Goal: Information Seeking & Learning: Learn about a topic

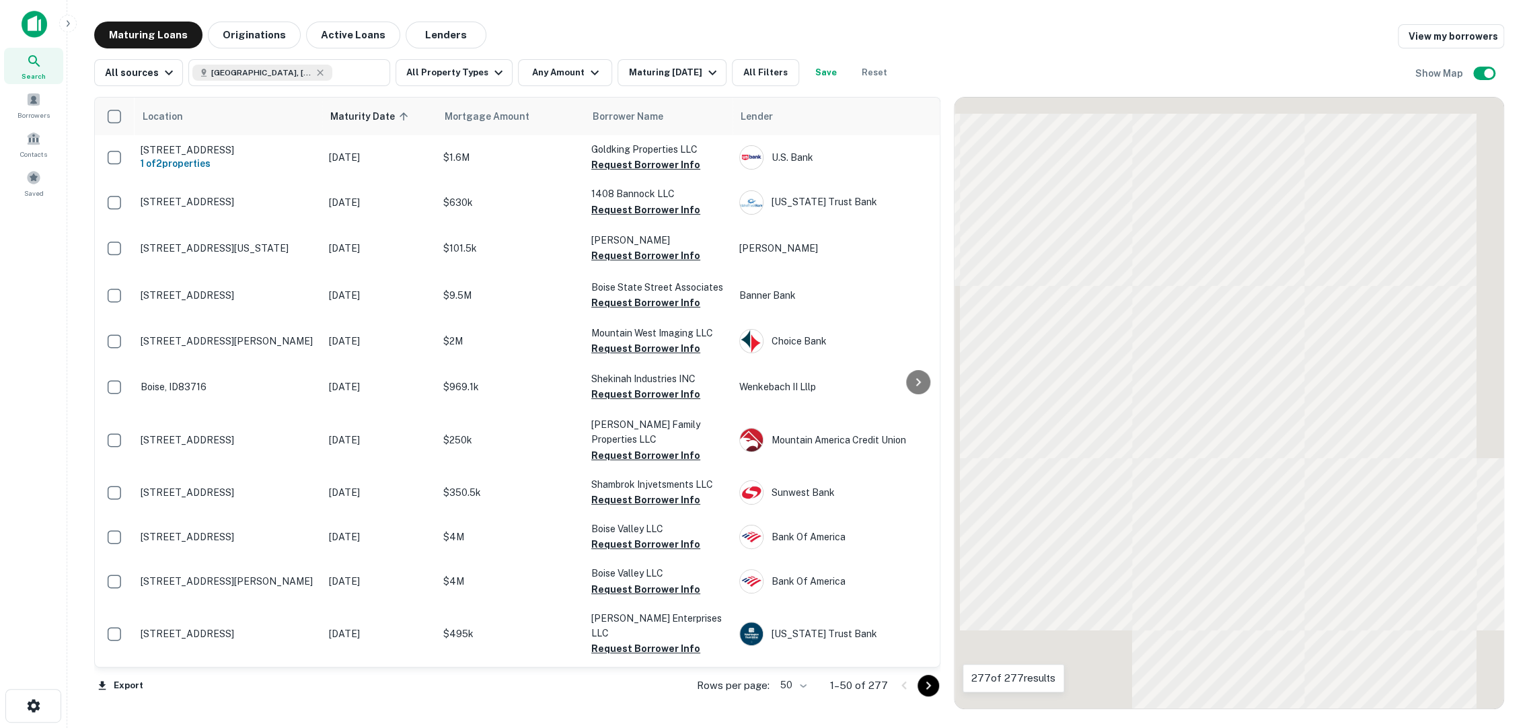
click at [412, 71] on button "All Property Types" at bounding box center [454, 72] width 117 height 27
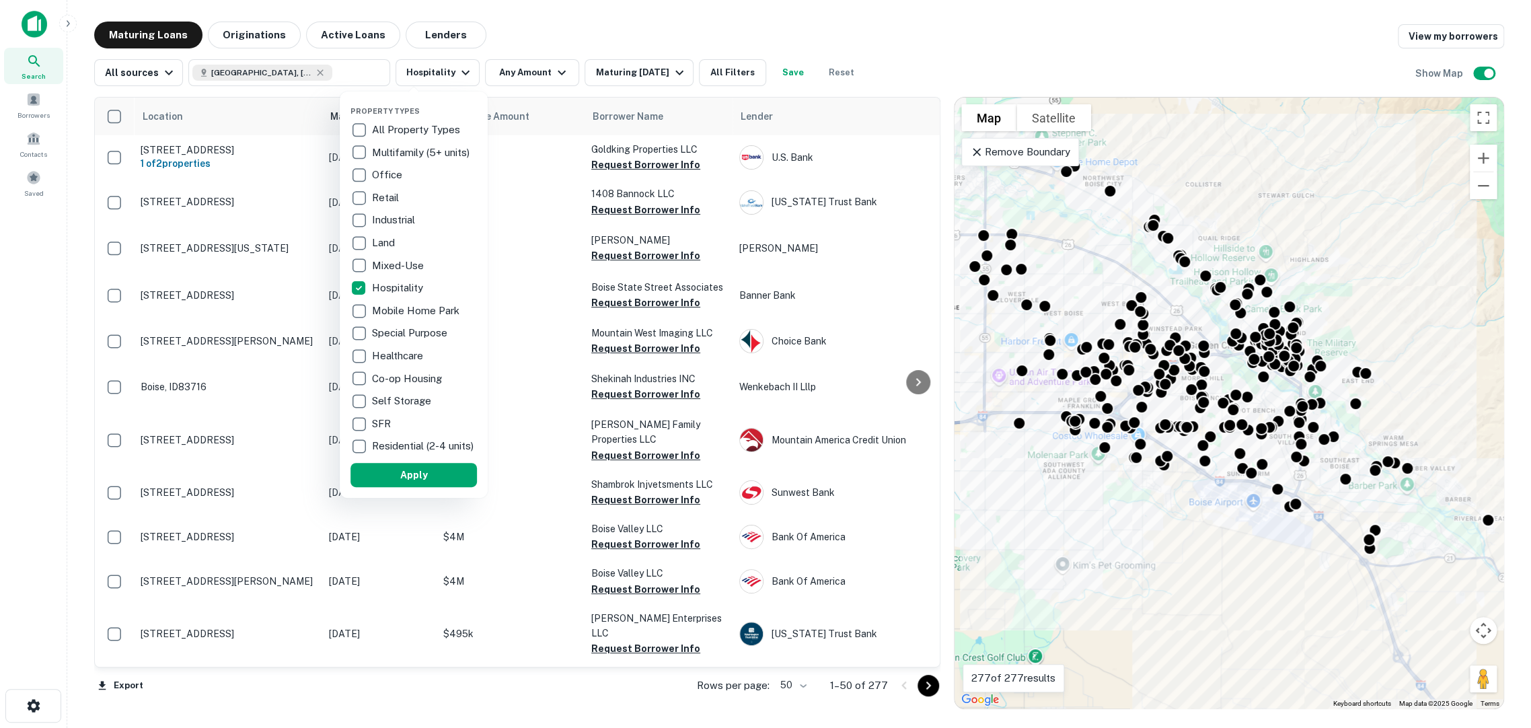
click at [515, 73] on div at bounding box center [765, 364] width 1531 height 728
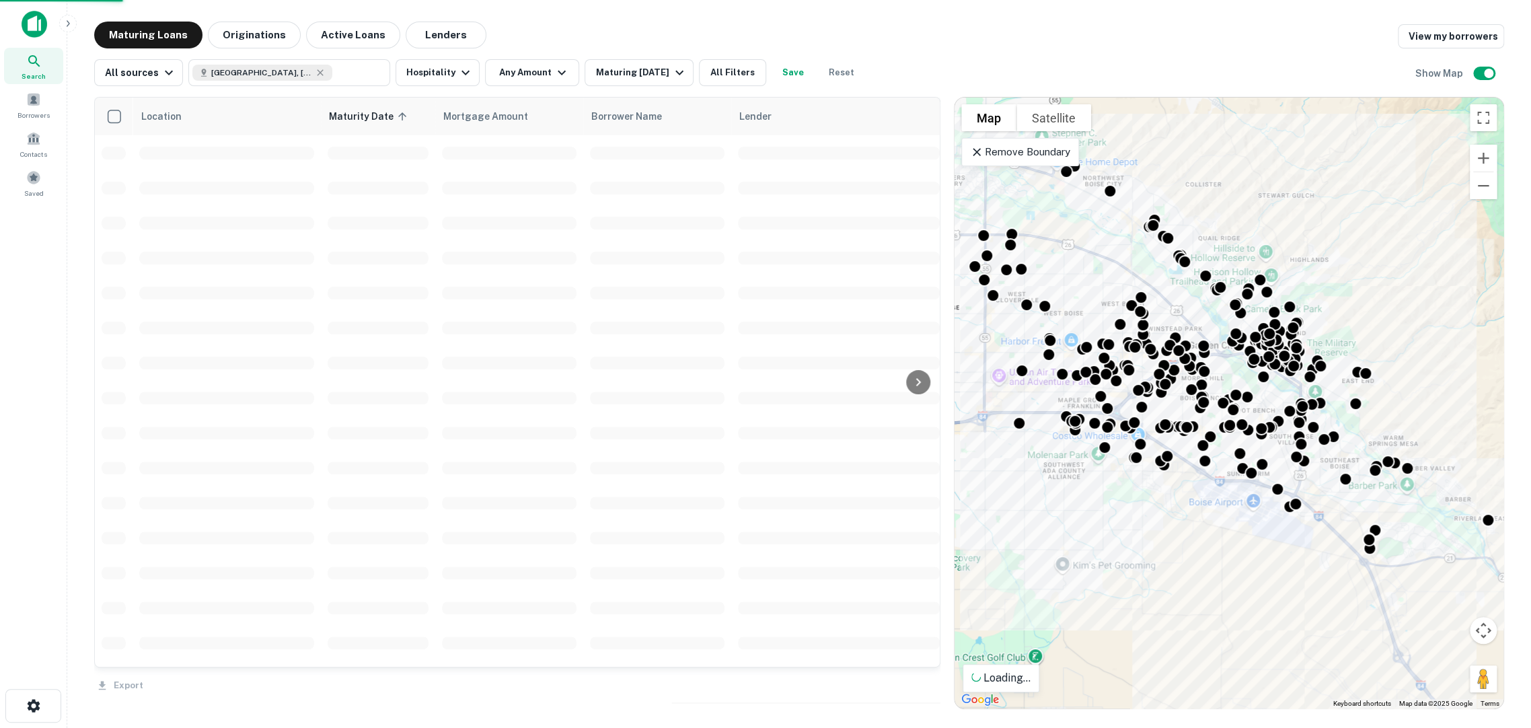
click at [515, 73] on div at bounding box center [765, 364] width 1531 height 728
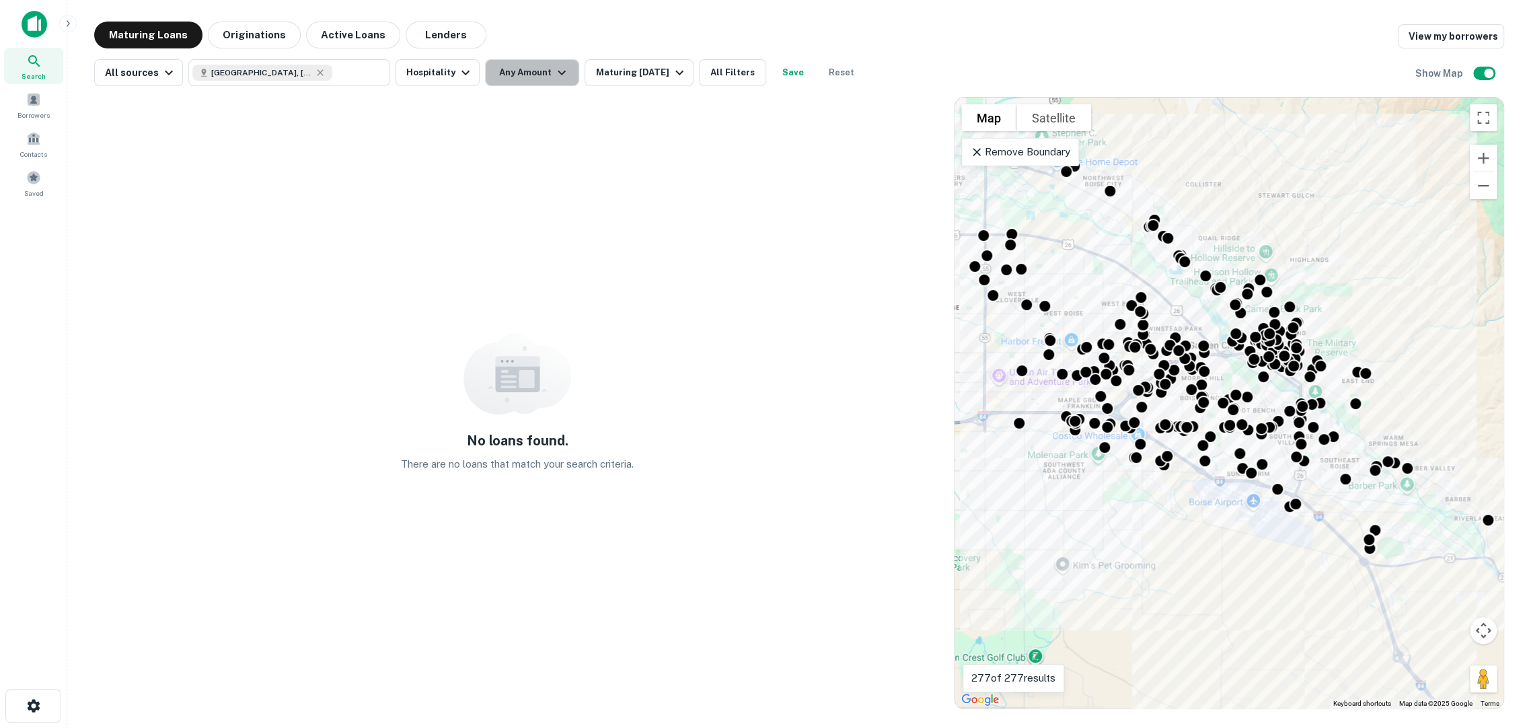
click at [554, 71] on icon "button" at bounding box center [562, 73] width 16 height 16
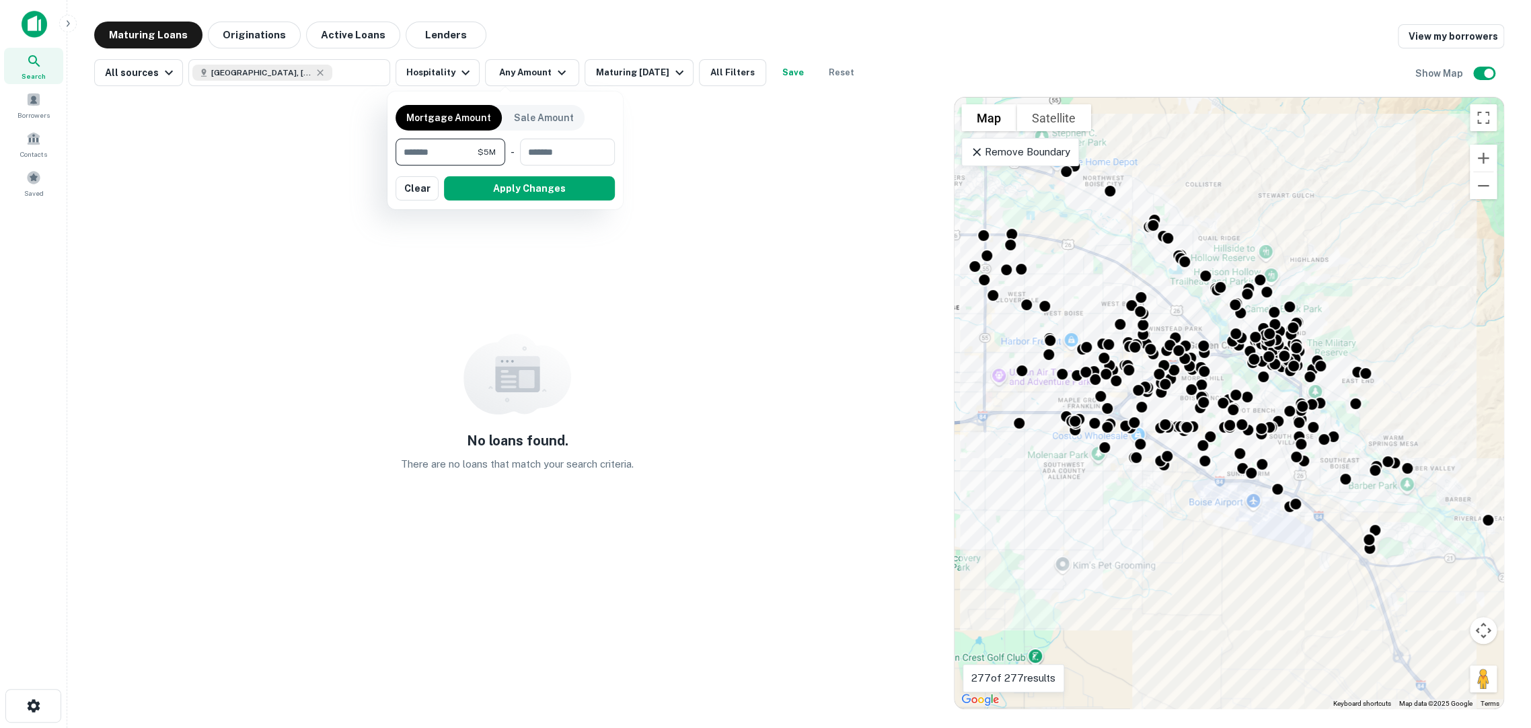
type input "*******"
click at [482, 186] on button "Apply Changes" at bounding box center [529, 188] width 171 height 24
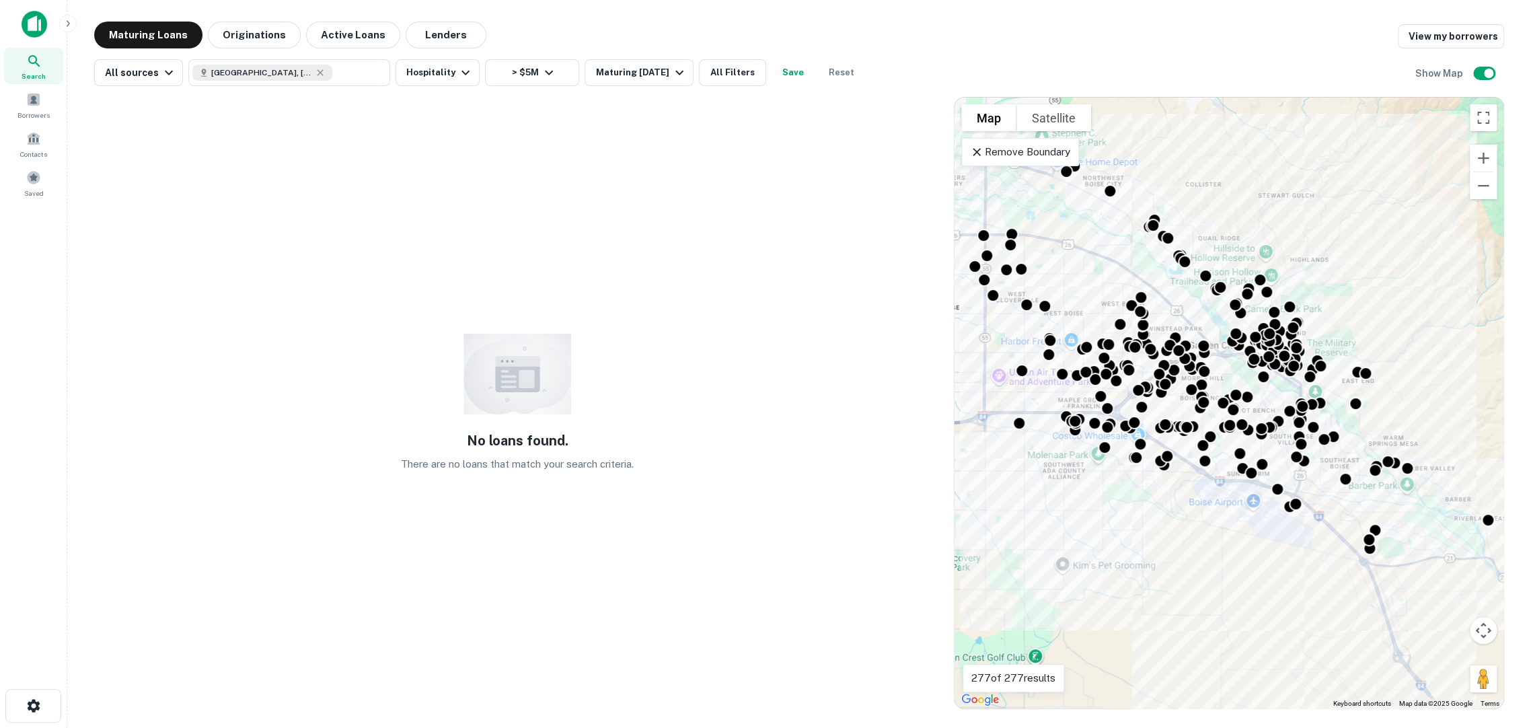
click at [599, 81] on button "Maturing [DATE]" at bounding box center [639, 72] width 108 height 27
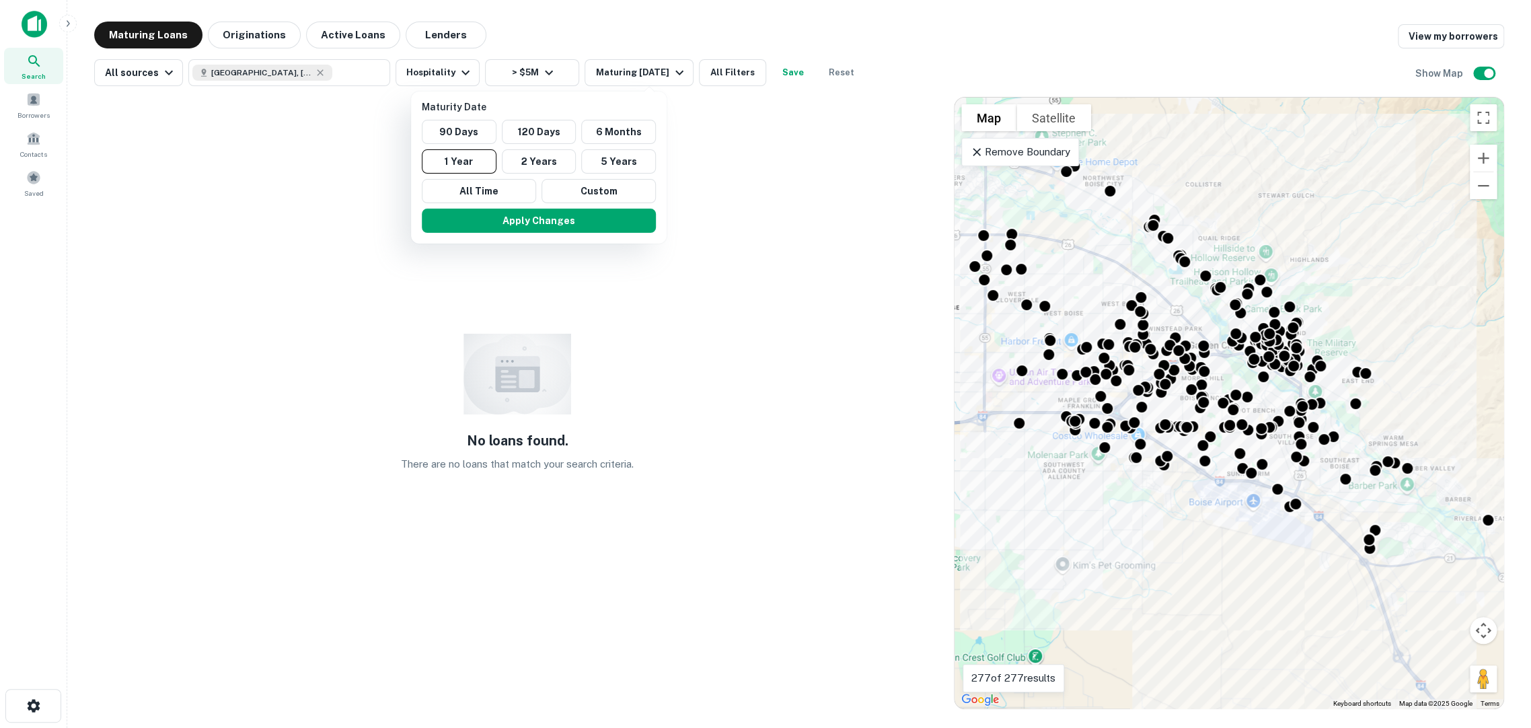
click at [622, 139] on button "6 Months" at bounding box center [618, 132] width 75 height 24
click at [629, 134] on button "6 Months" at bounding box center [633, 132] width 75 height 24
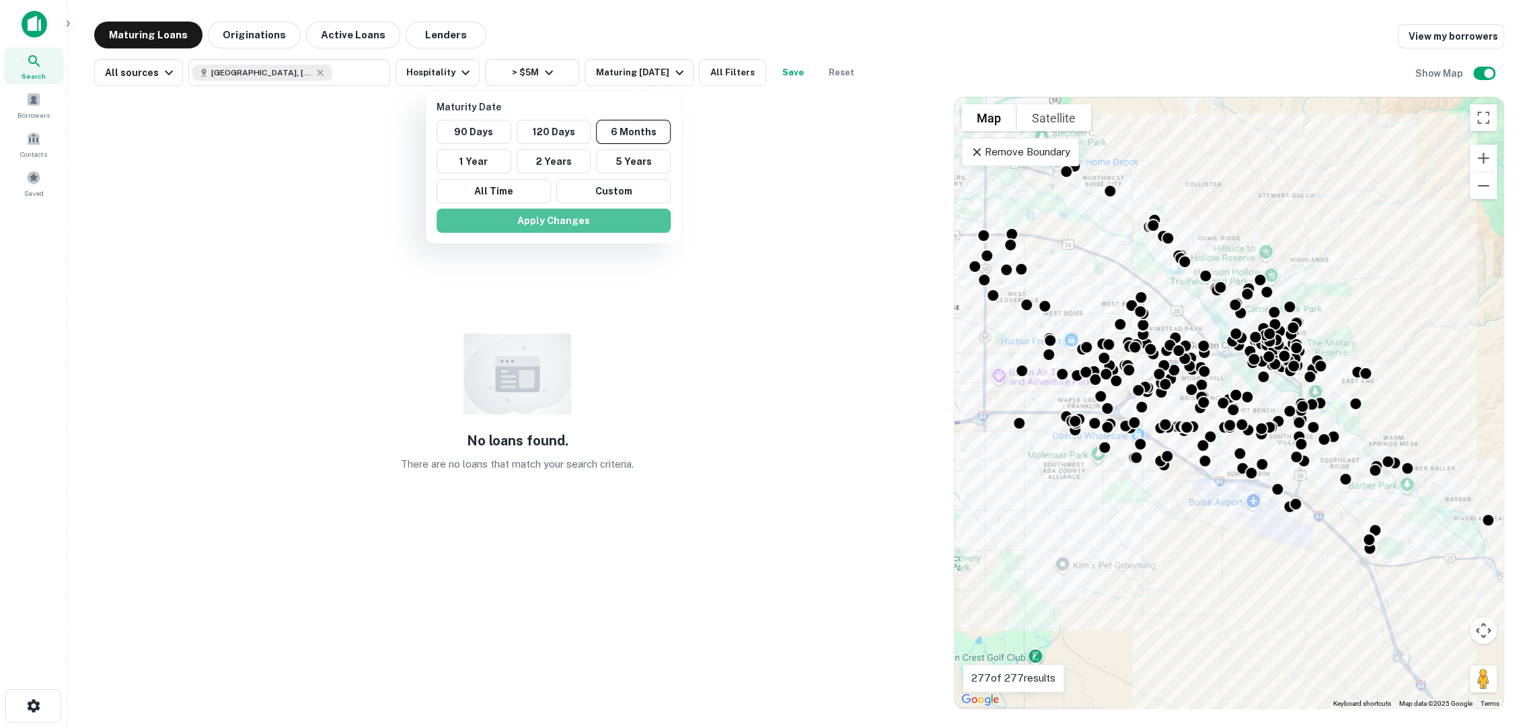
click at [589, 209] on button "Apply Changes" at bounding box center [554, 221] width 234 height 24
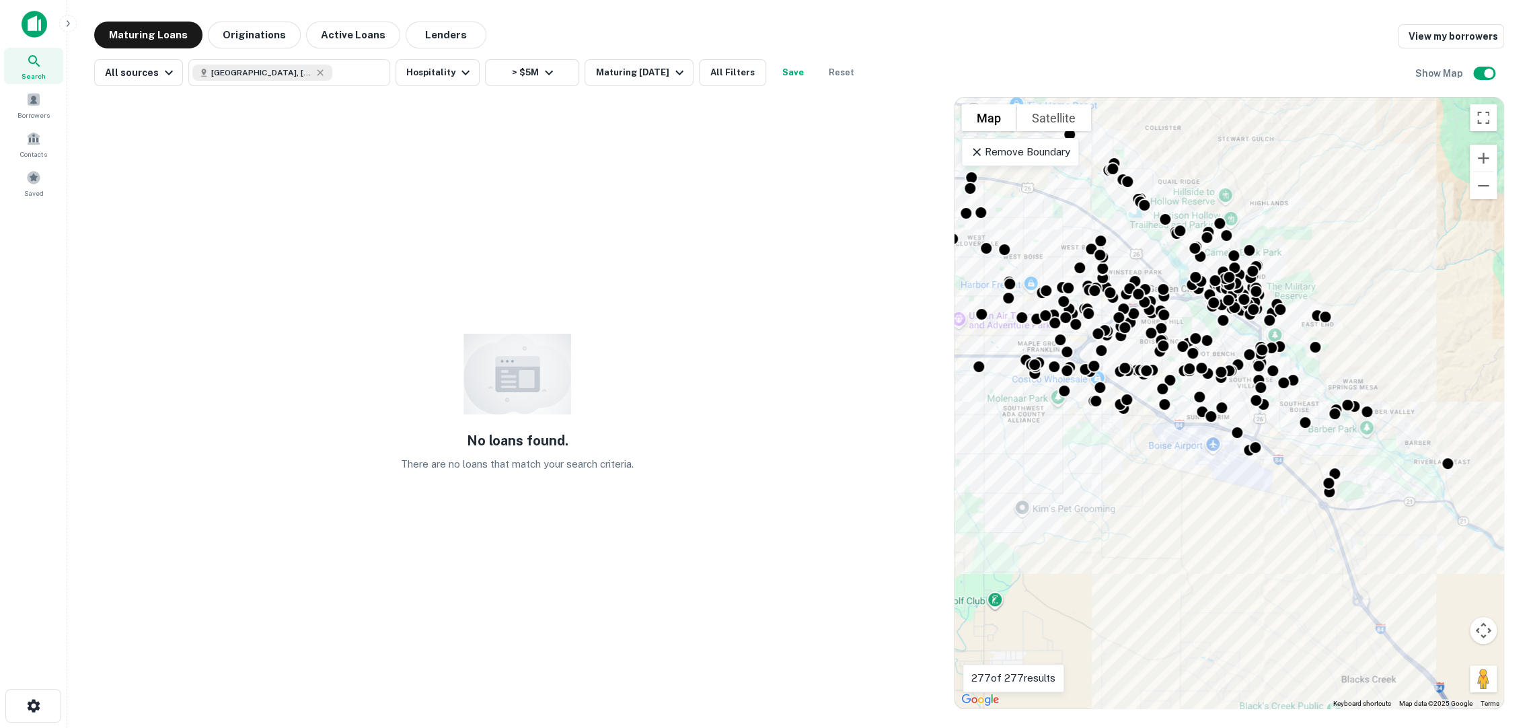
click at [513, 75] on button "> $5M" at bounding box center [532, 72] width 94 height 27
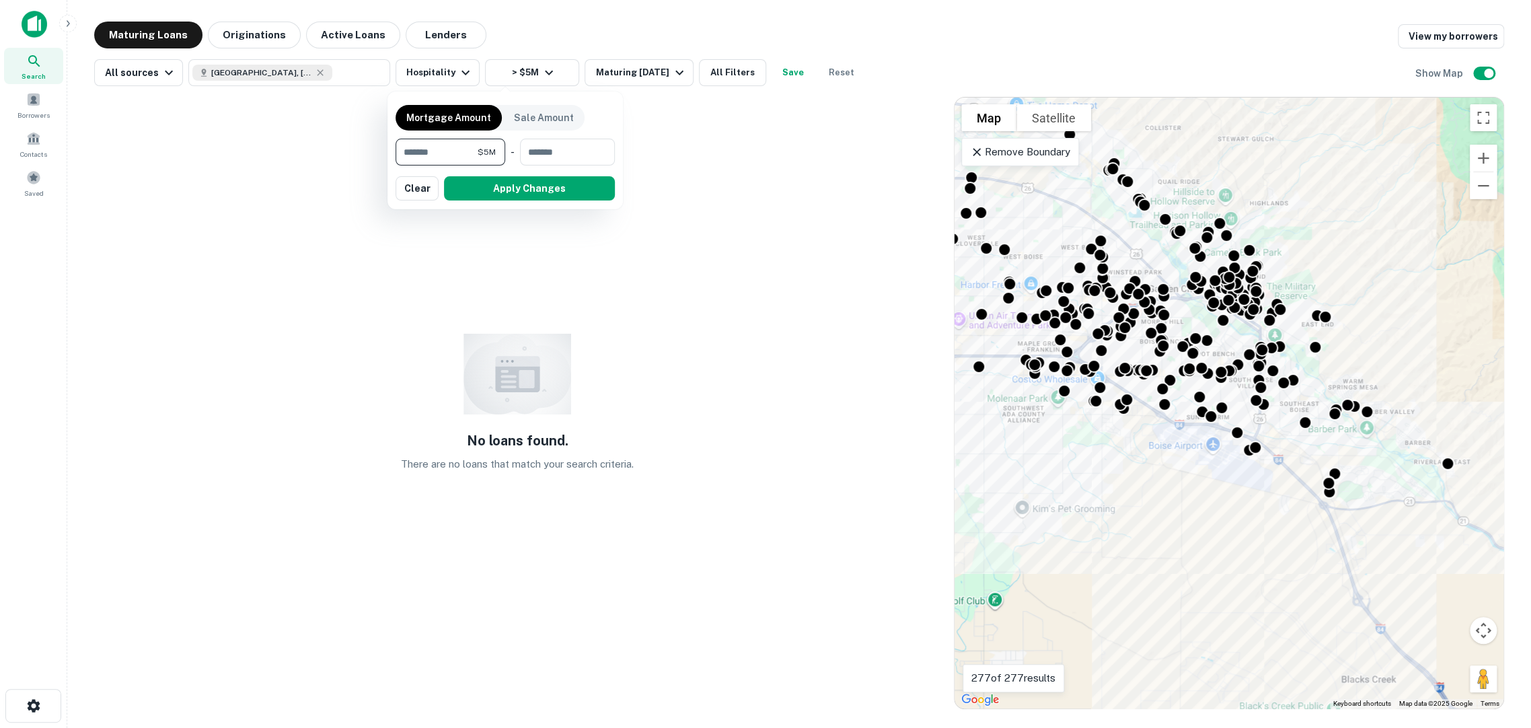
click at [503, 190] on button "Apply Changes" at bounding box center [529, 188] width 171 height 24
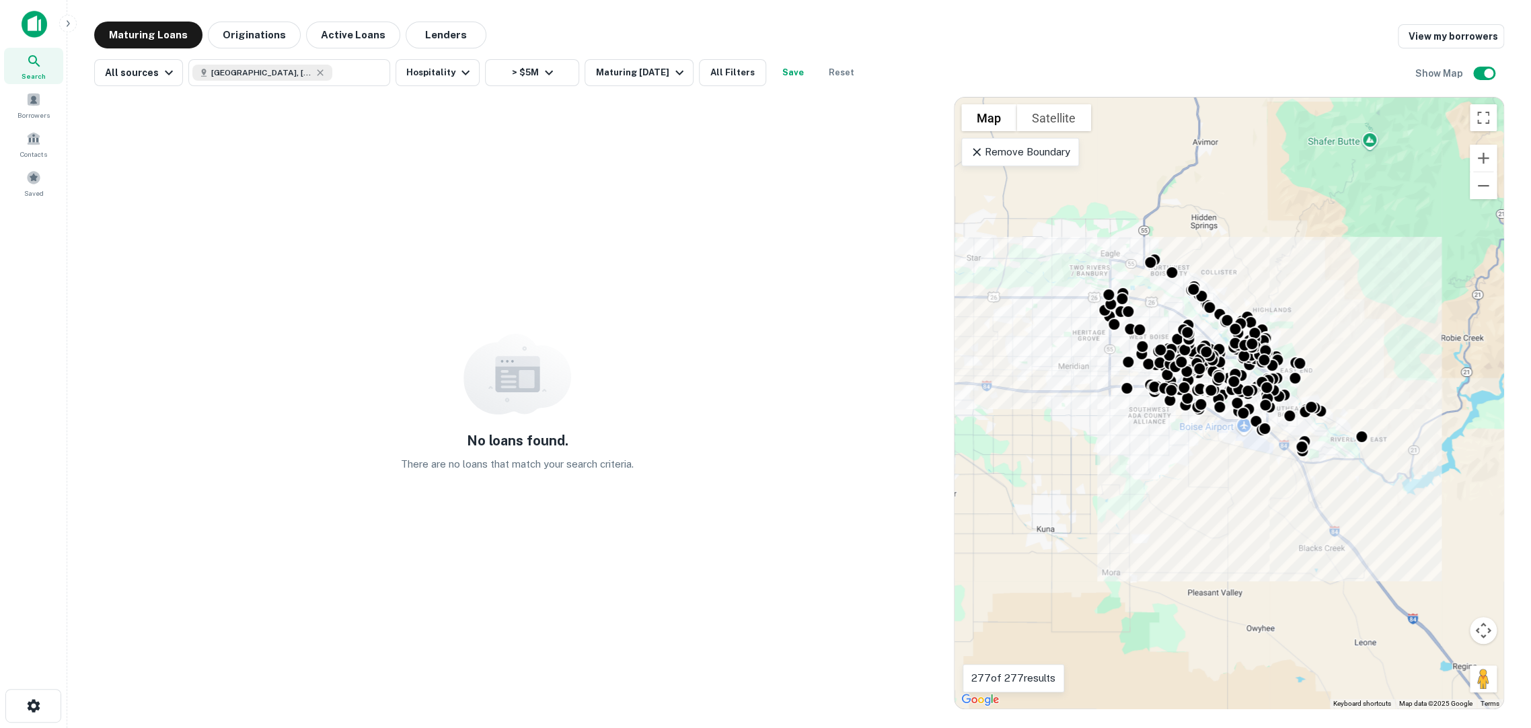
click at [967, 154] on div "Remove Boundary" at bounding box center [1020, 152] width 118 height 28
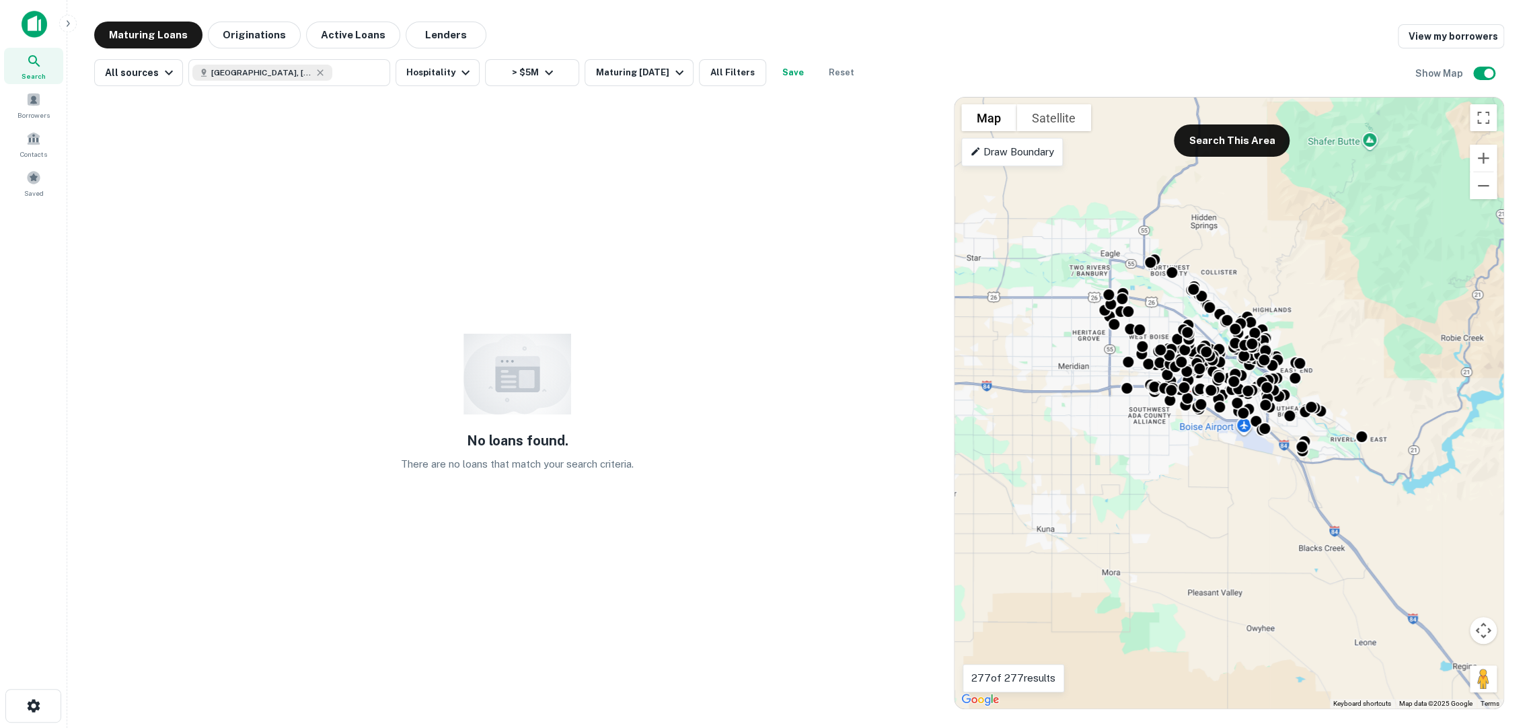
click at [139, 39] on button "Maturing Loans" at bounding box center [148, 35] width 108 height 27
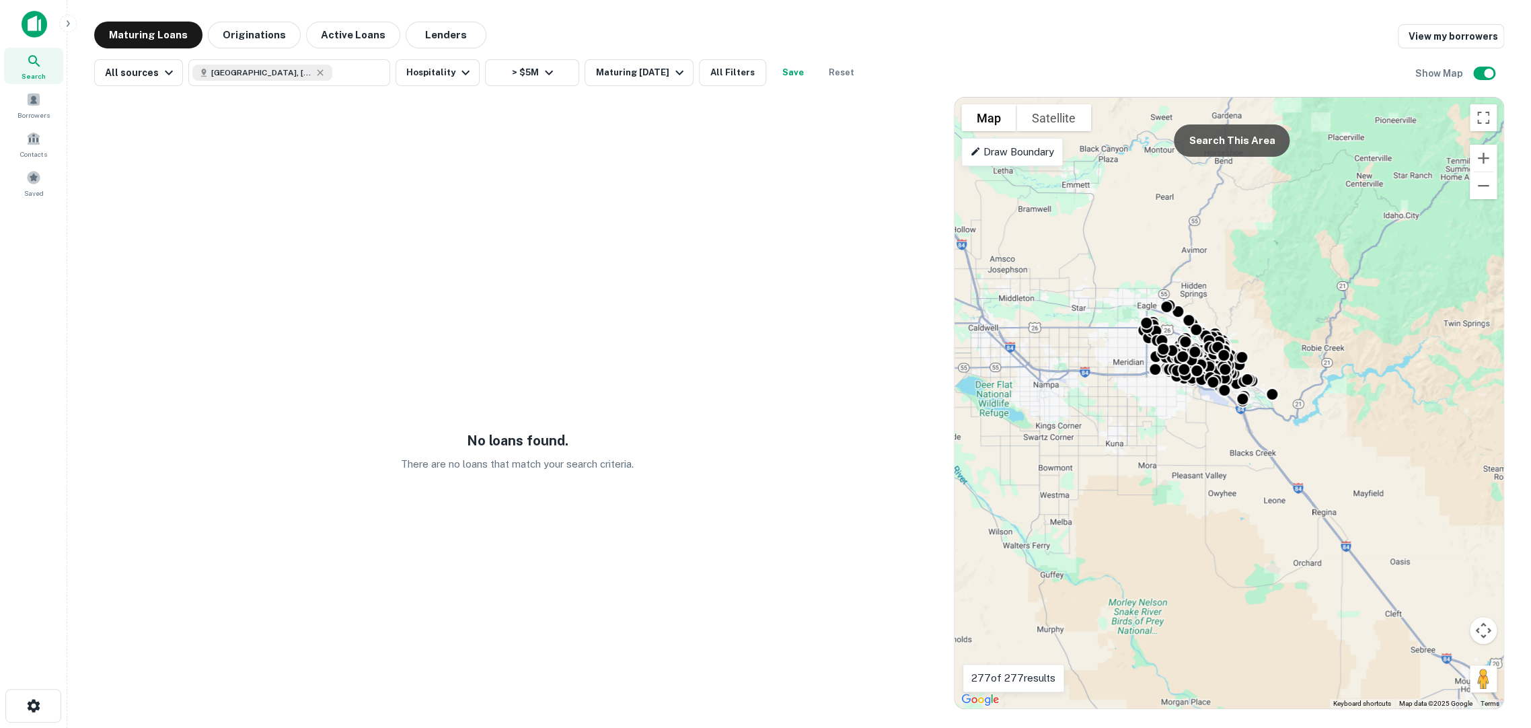
click at [1224, 153] on button "Search This Area" at bounding box center [1232, 140] width 116 height 32
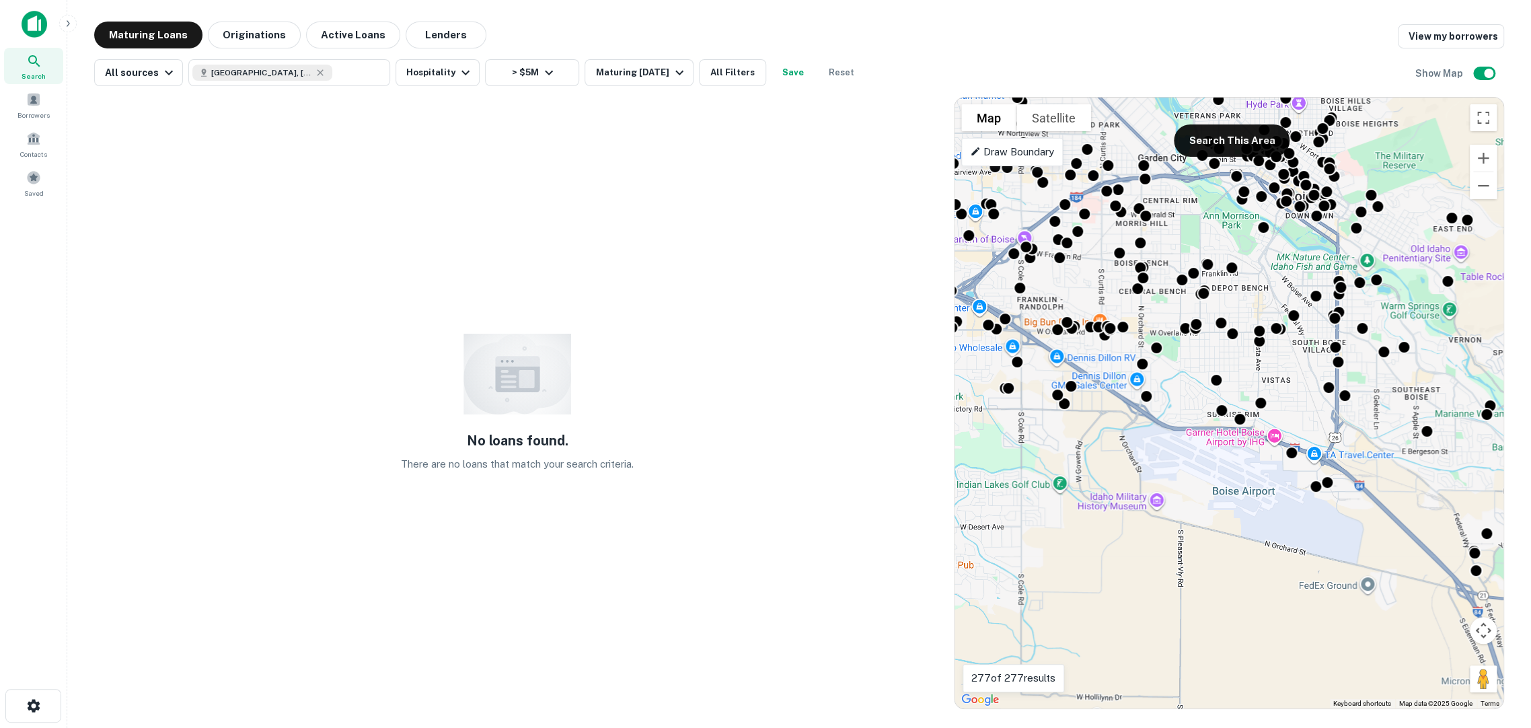
drag, startPoint x: 1333, startPoint y: 278, endPoint x: 1027, endPoint y: 526, distance: 394.0
click at [1027, 526] on div "To activate drag with keyboard, press Alt + Enter. Once in keyboard drag state,…" at bounding box center [1228, 403] width 549 height 611
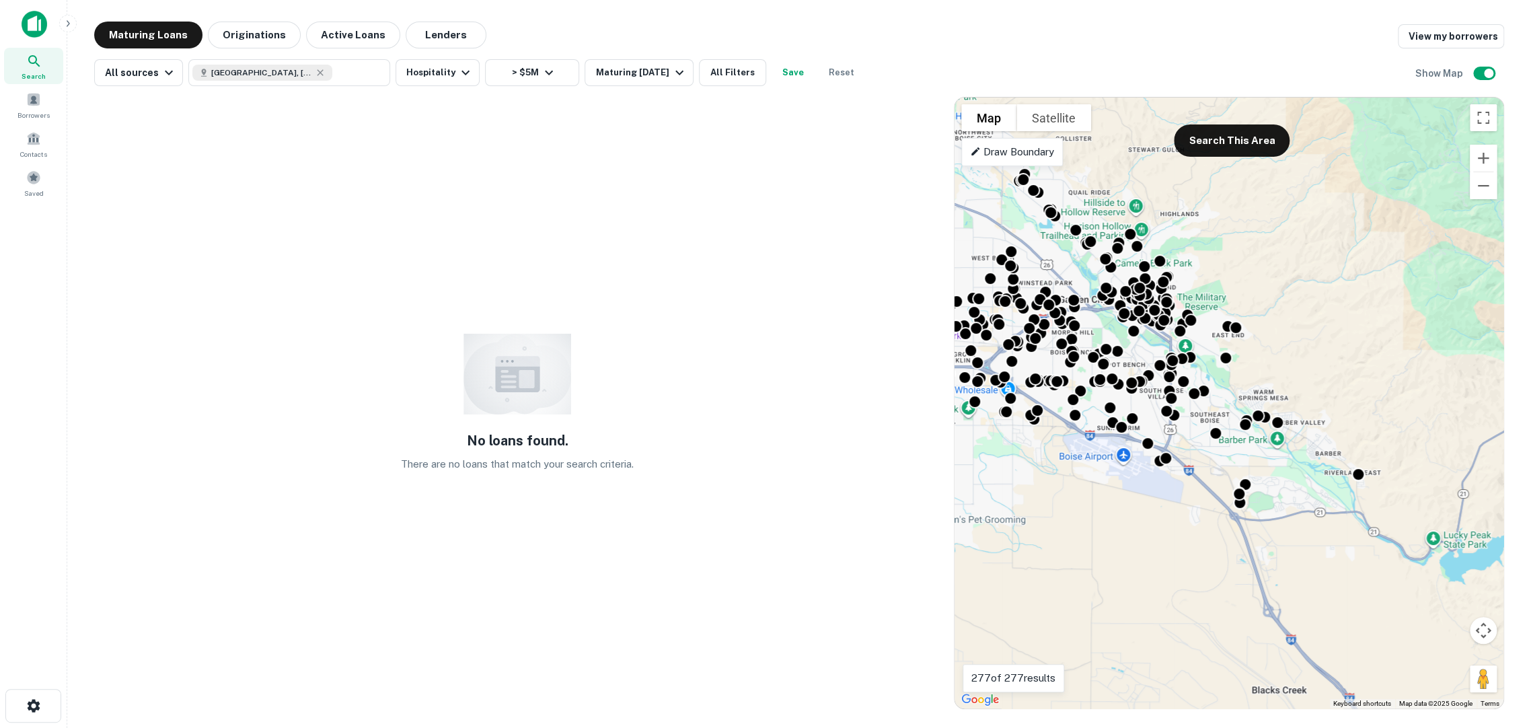
click at [317, 70] on icon at bounding box center [320, 72] width 6 height 6
type input "**********"
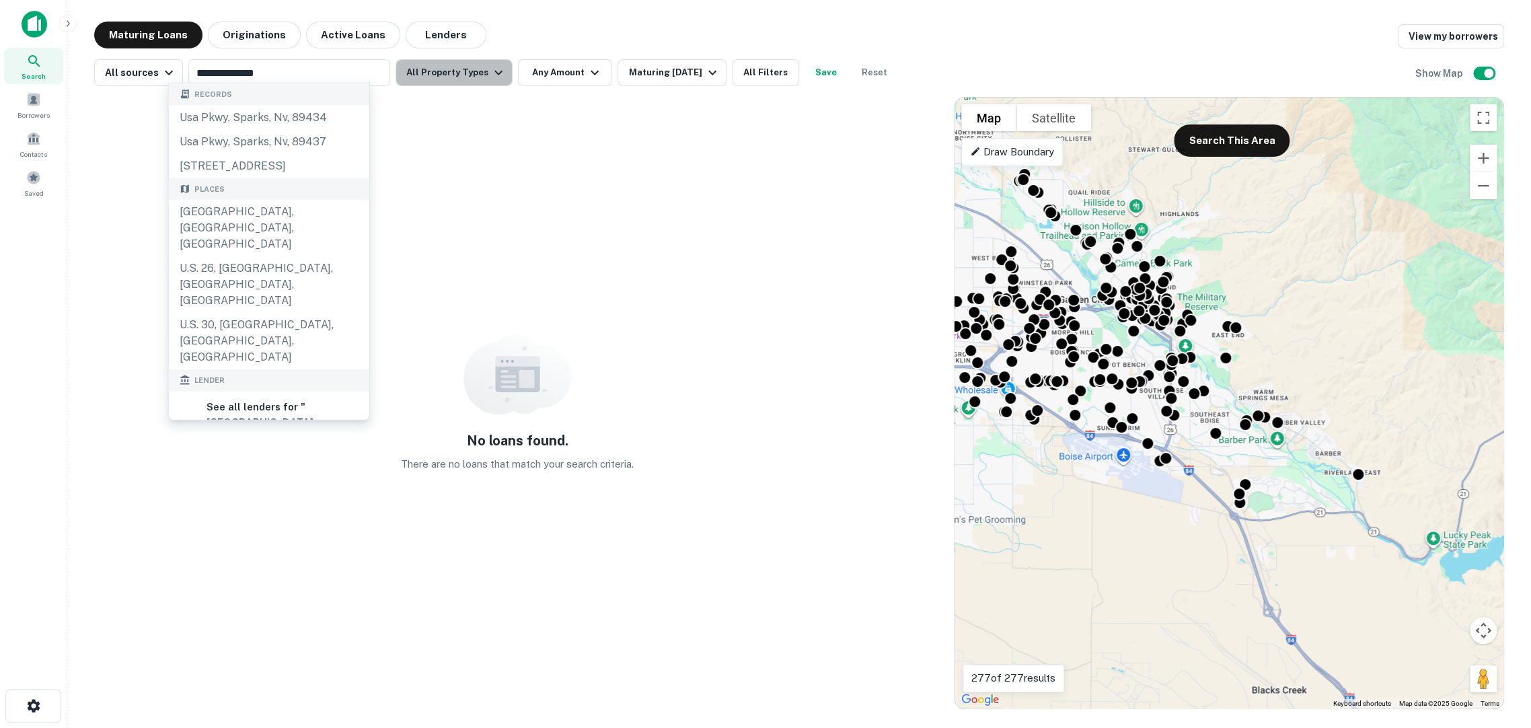
click at [441, 77] on button "All Property Types" at bounding box center [454, 72] width 117 height 27
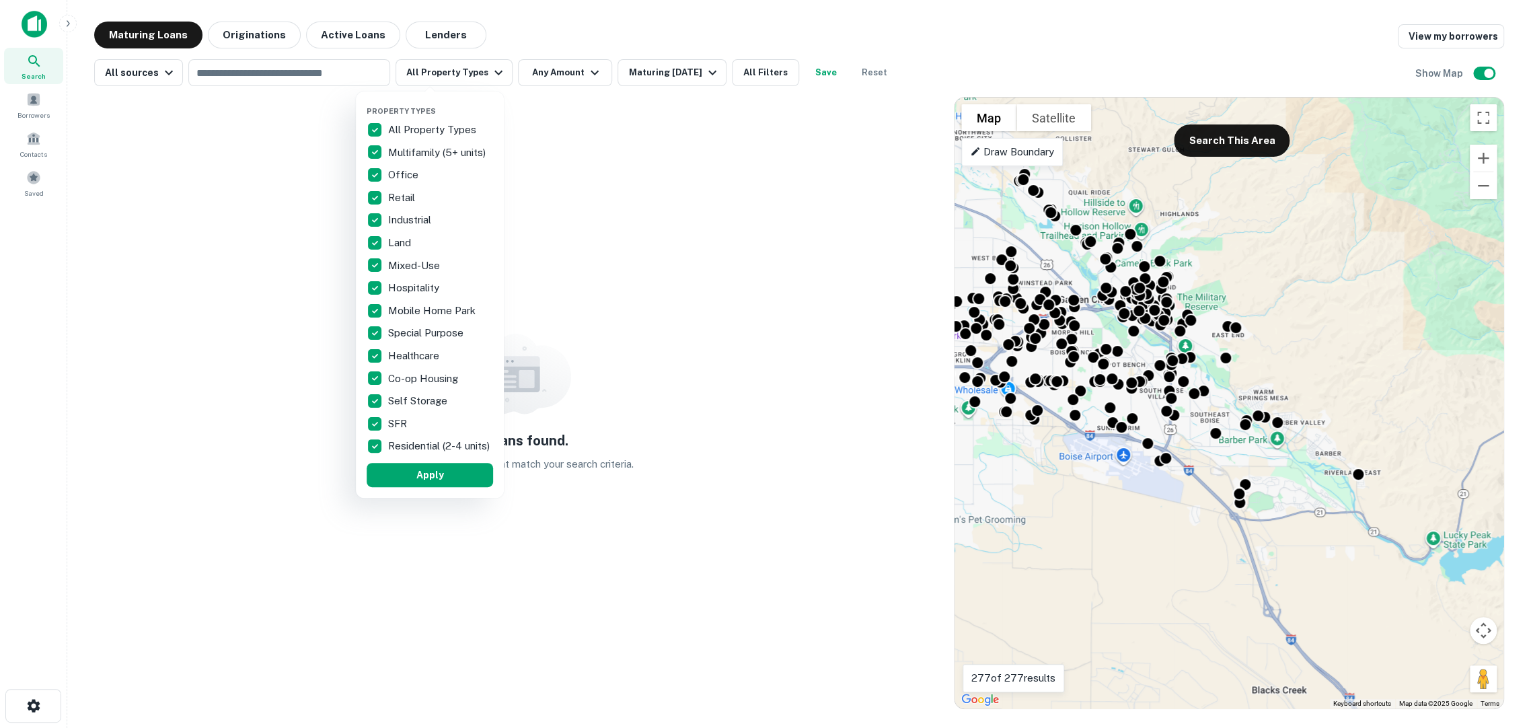
click at [528, 77] on div at bounding box center [765, 364] width 1531 height 728
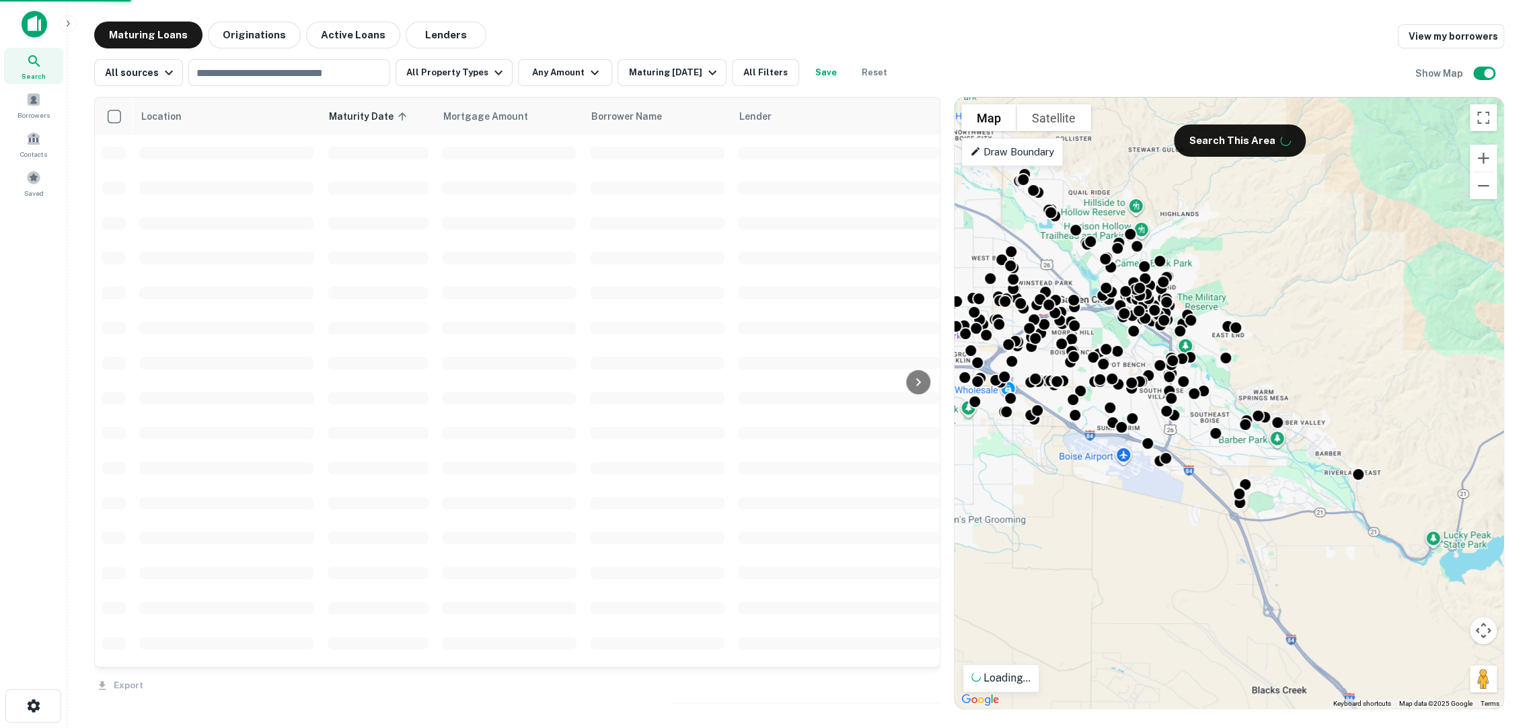
click at [548, 78] on button "Any Amount" at bounding box center [565, 72] width 94 height 27
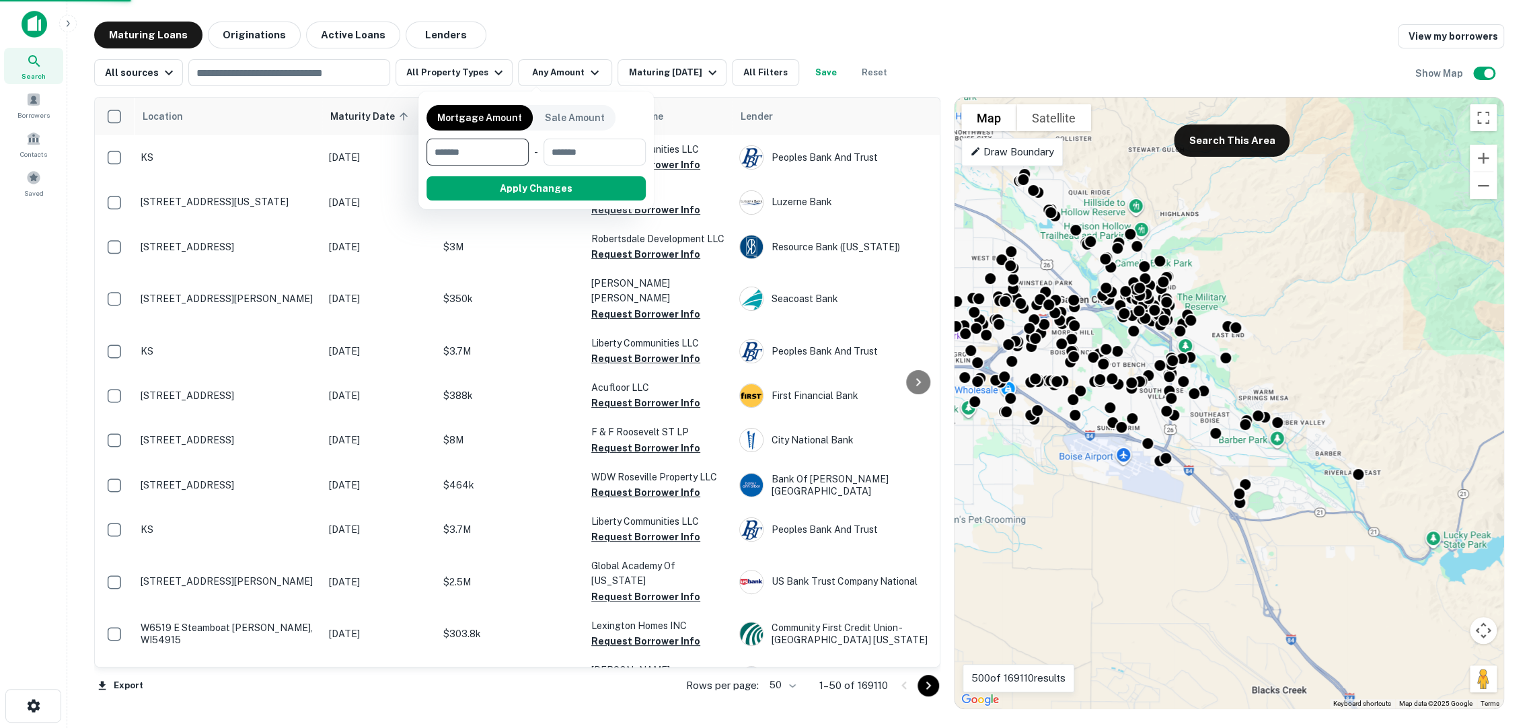
click at [490, 149] on input "number" at bounding box center [472, 152] width 93 height 27
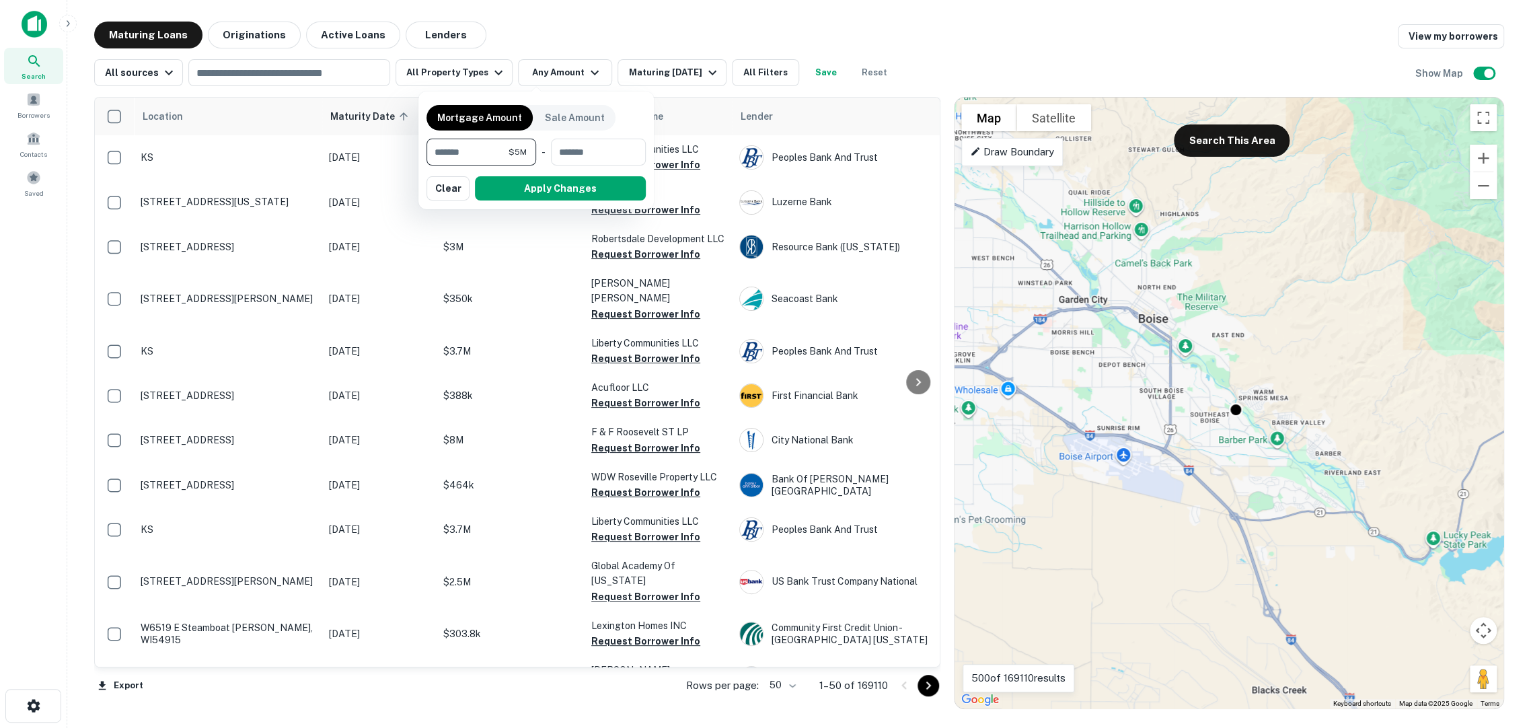
type input "*******"
click at [549, 187] on button "Apply Changes" at bounding box center [560, 188] width 171 height 24
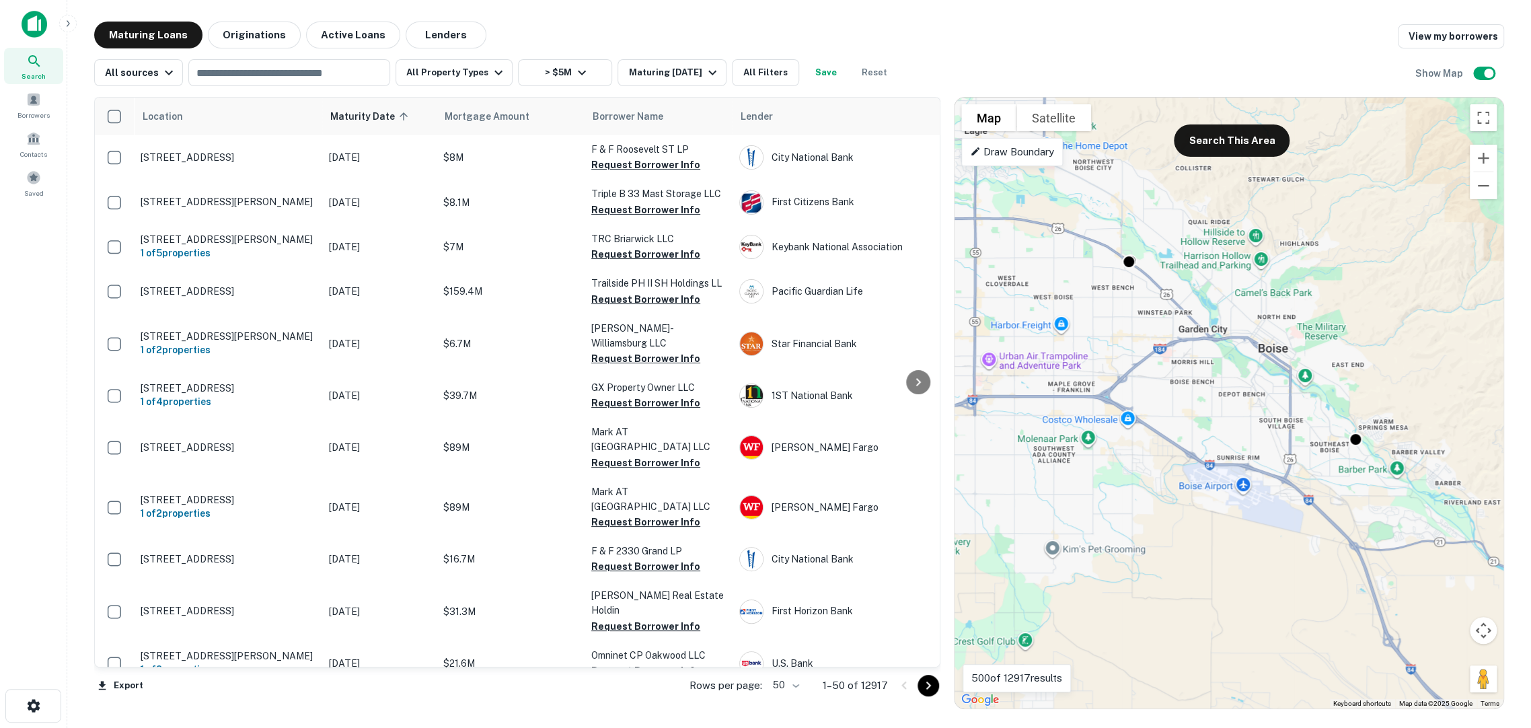
drag, startPoint x: 1029, startPoint y: 327, endPoint x: 1150, endPoint y: 356, distance: 124.6
click at [1150, 356] on div "To activate drag with keyboard, press Alt + Enter. Once in keyboard drag state,…" at bounding box center [1228, 403] width 549 height 611
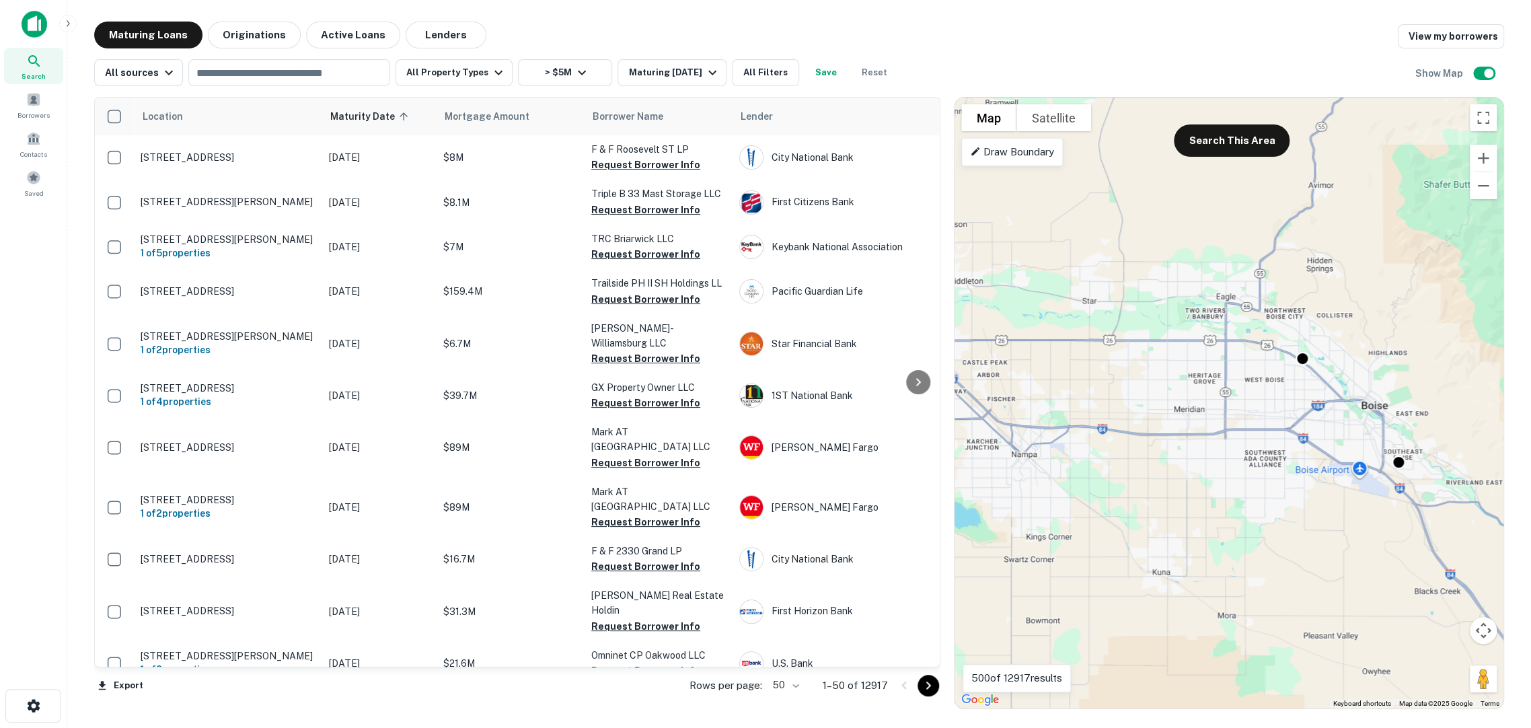
drag, startPoint x: 1105, startPoint y: 346, endPoint x: 1270, endPoint y: 398, distance: 172.9
click at [1270, 398] on div "To activate drag with keyboard, press Alt + Enter. Once in keyboard drag state,…" at bounding box center [1228, 403] width 549 height 611
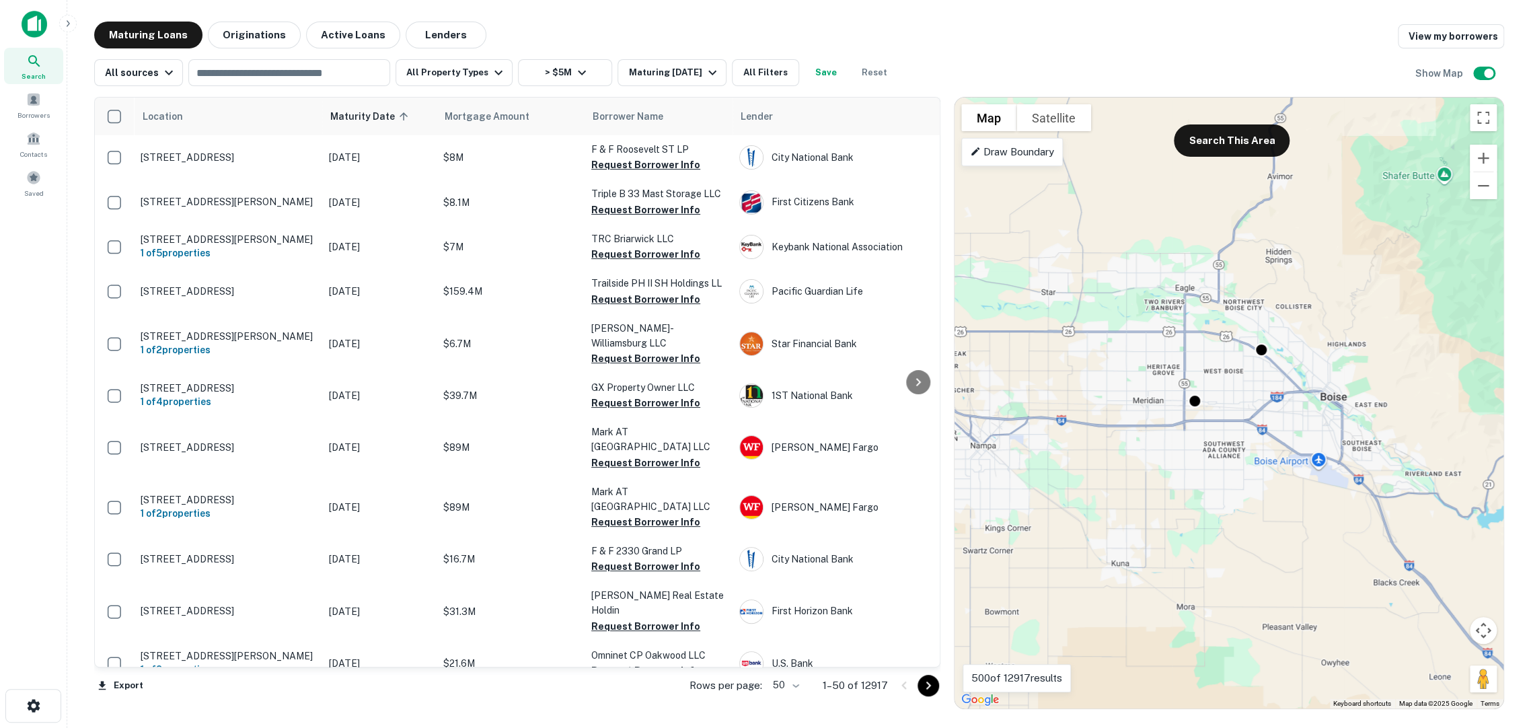
drag, startPoint x: 1270, startPoint y: 398, endPoint x: 1224, endPoint y: 389, distance: 46.7
click at [1224, 389] on div "To activate drag with keyboard, press Alt + Enter. Once in keyboard drag state,…" at bounding box center [1228, 403] width 549 height 611
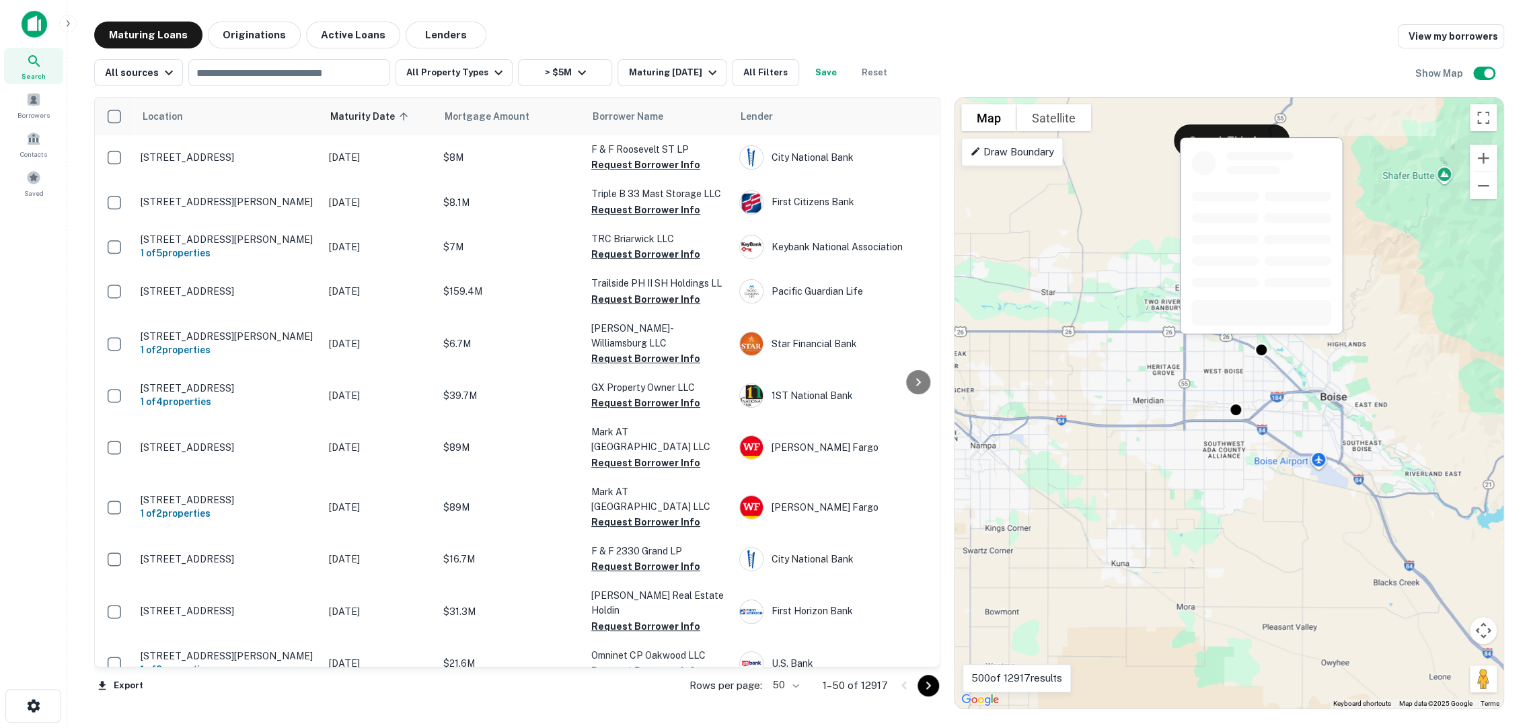
click at [1258, 347] on div at bounding box center [1260, 349] width 13 height 13
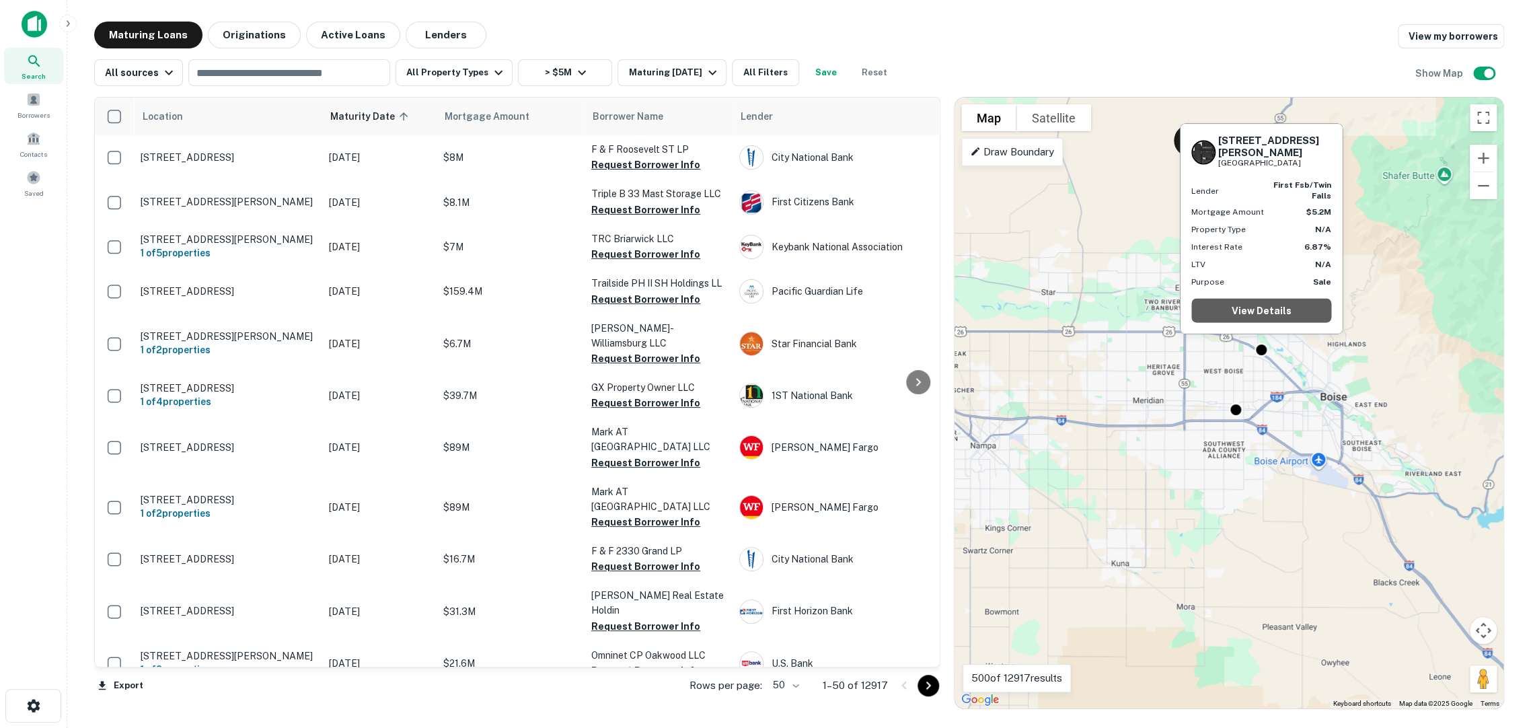
click at [1266, 311] on link "View Details" at bounding box center [1261, 310] width 140 height 24
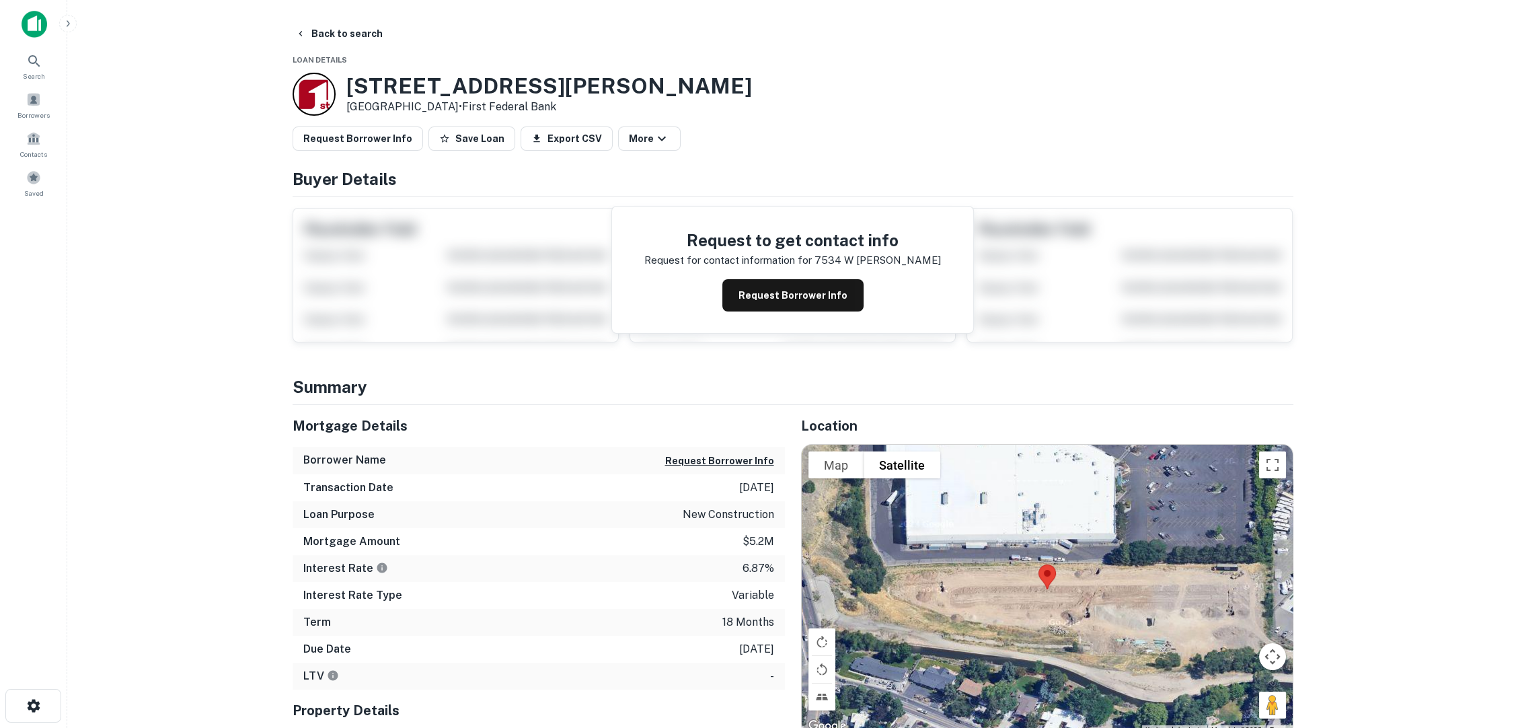
click at [771, 279] on button "Request Borrower Info" at bounding box center [792, 295] width 141 height 32
